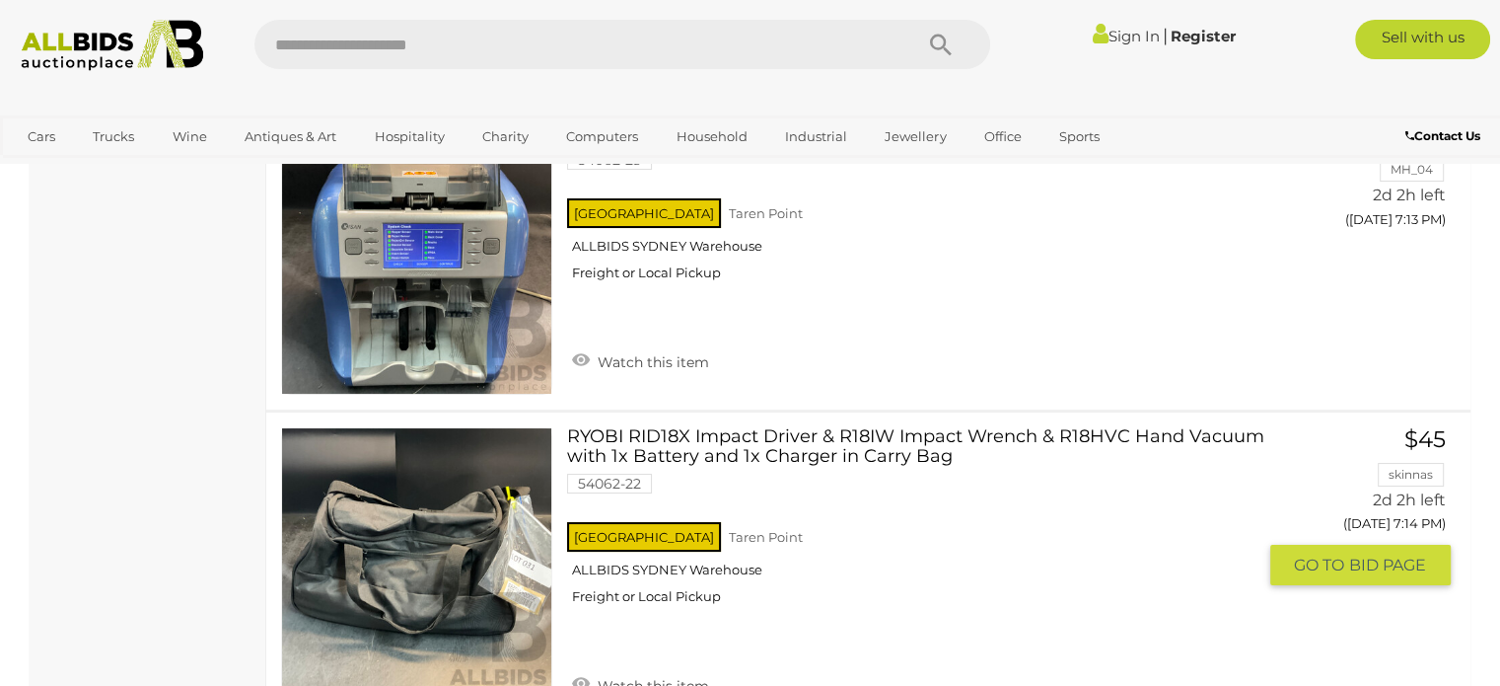
scroll to position [15286, 0]
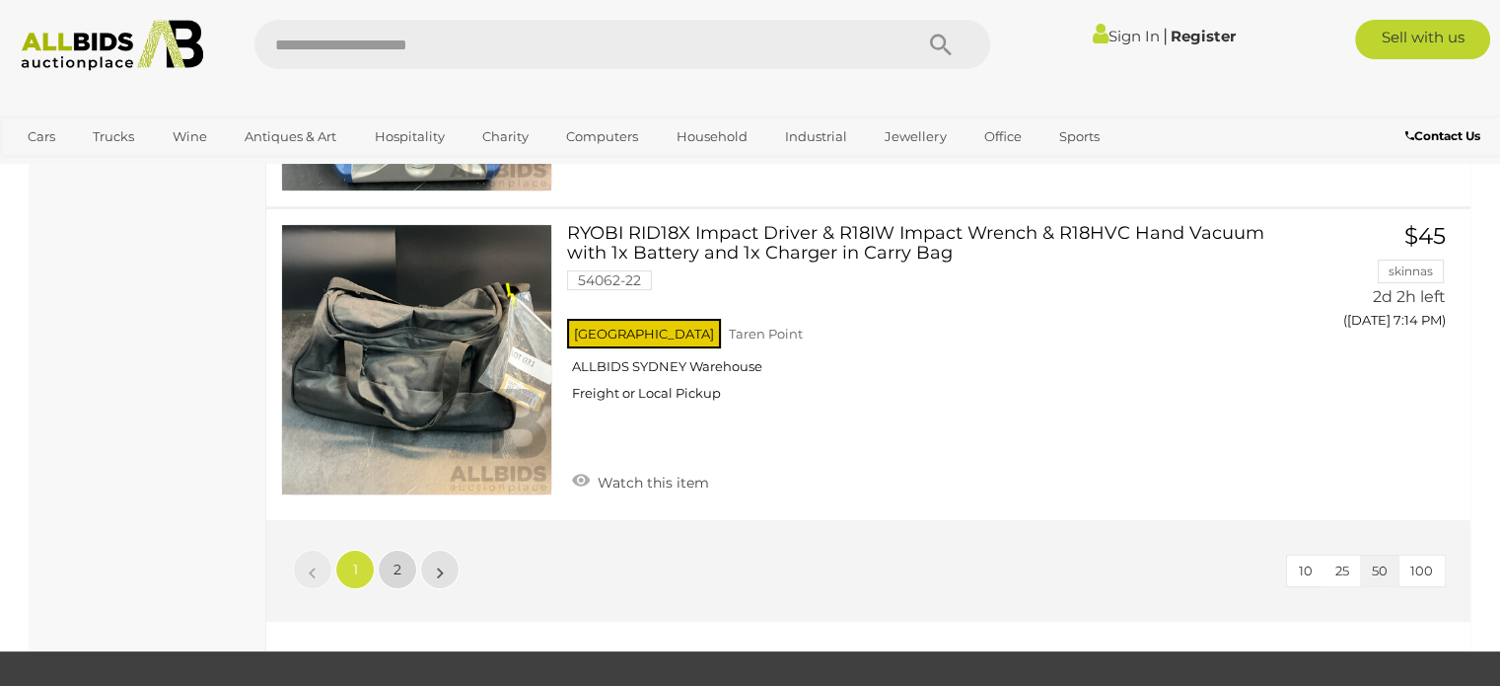
click at [390, 549] on link "2" at bounding box center [397, 568] width 39 height 39
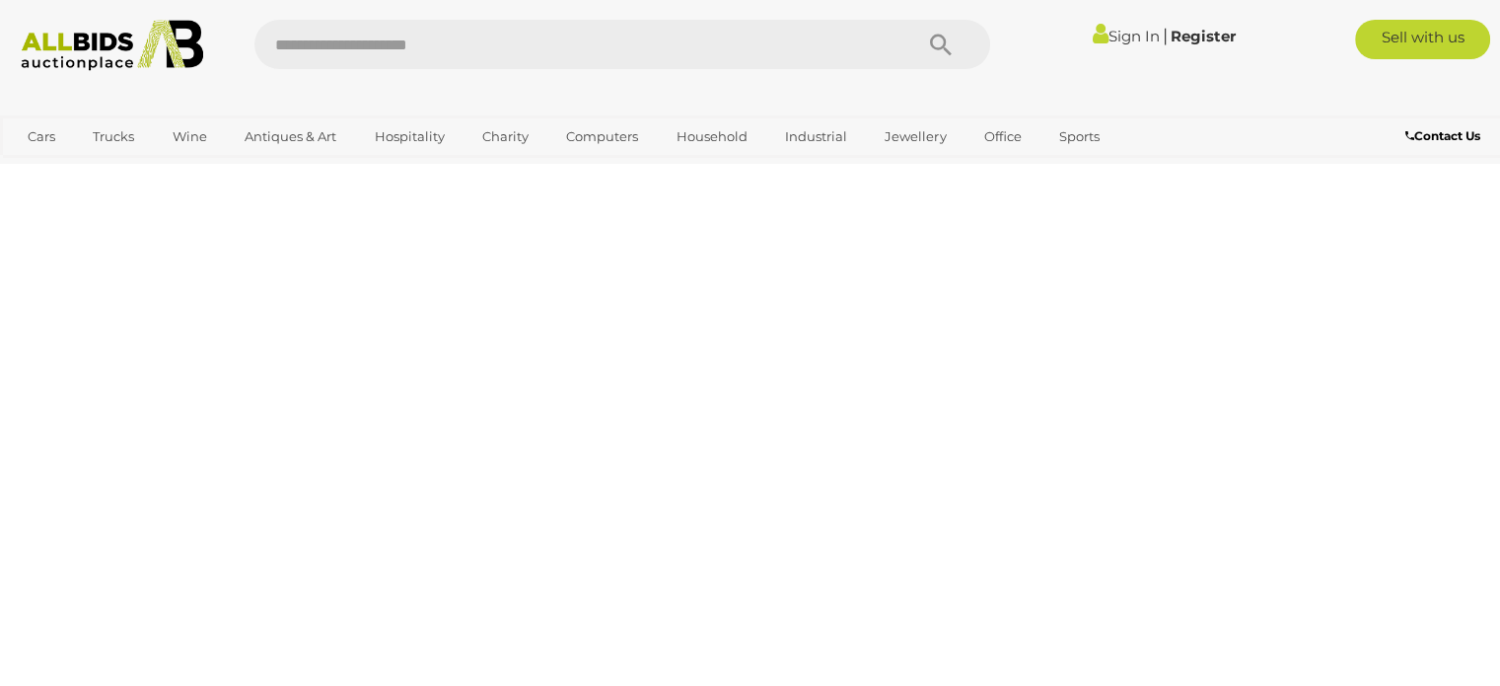
scroll to position [303, 0]
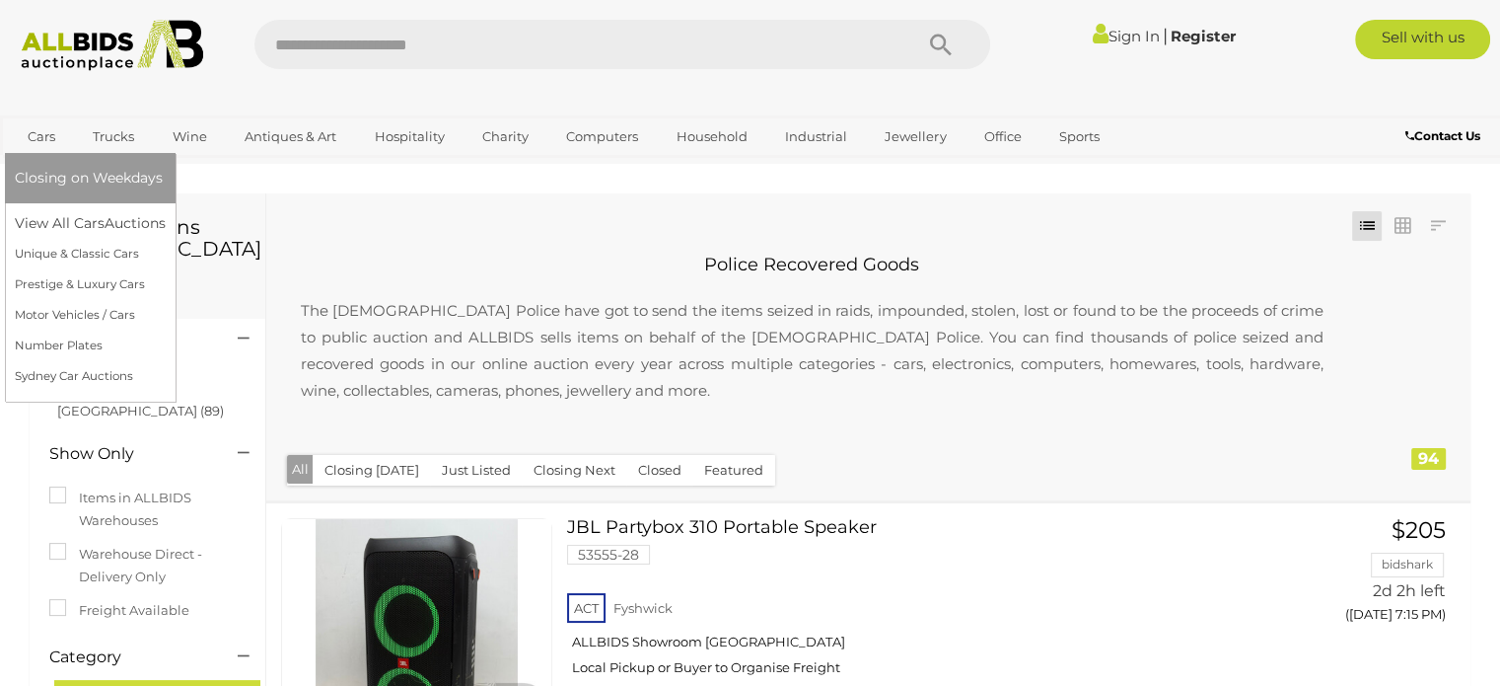
click at [40, 139] on link "Cars" at bounding box center [41, 136] width 53 height 33
click at [81, 222] on link "View All Cars Auctions" at bounding box center [94, 223] width 158 height 31
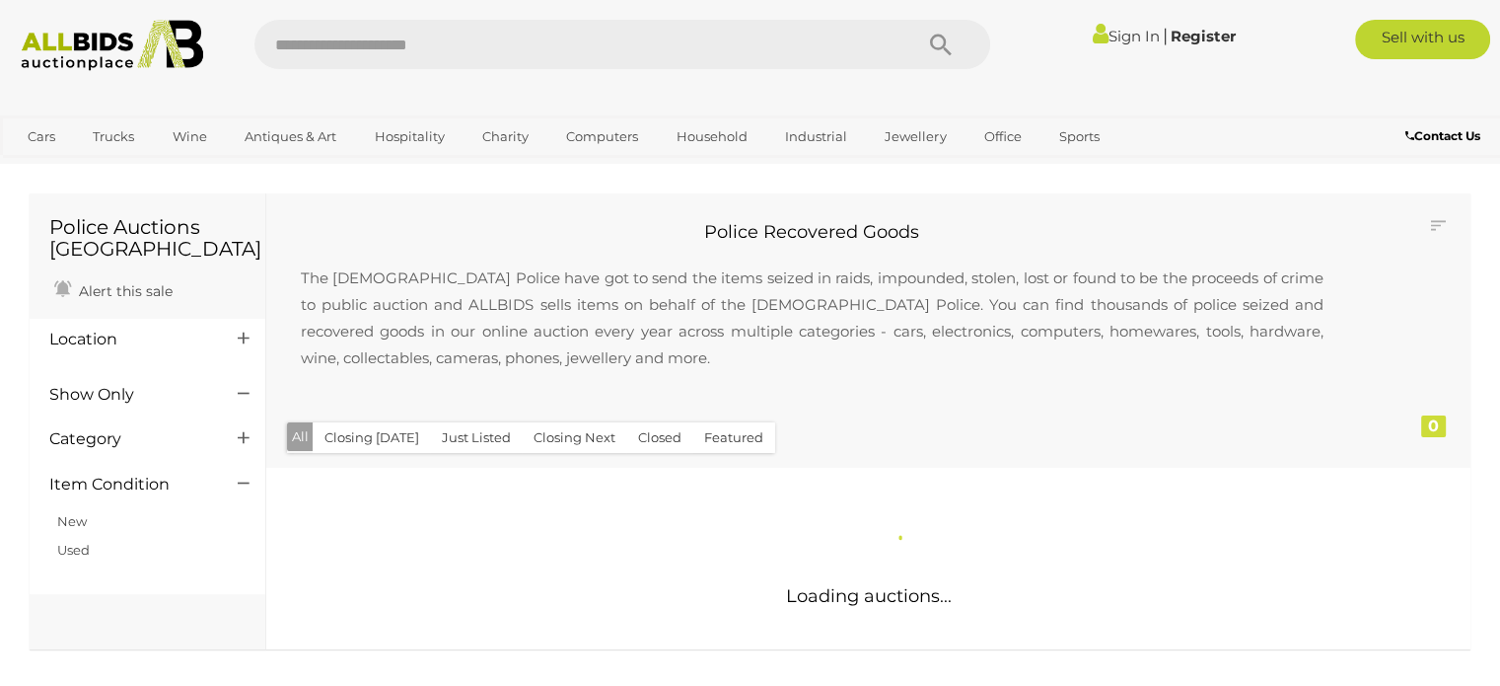
scroll to position [303, 0]
